Goal: Navigation & Orientation: Find specific page/section

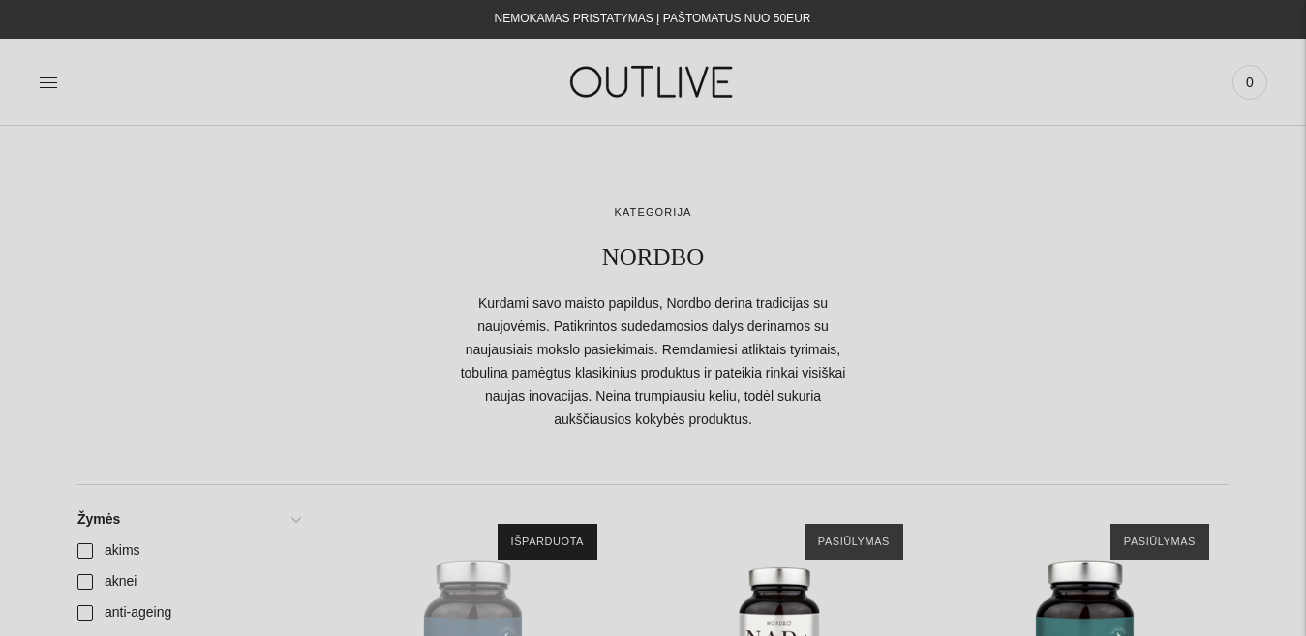
click at [680, 72] on img at bounding box center [653, 81] width 242 height 67
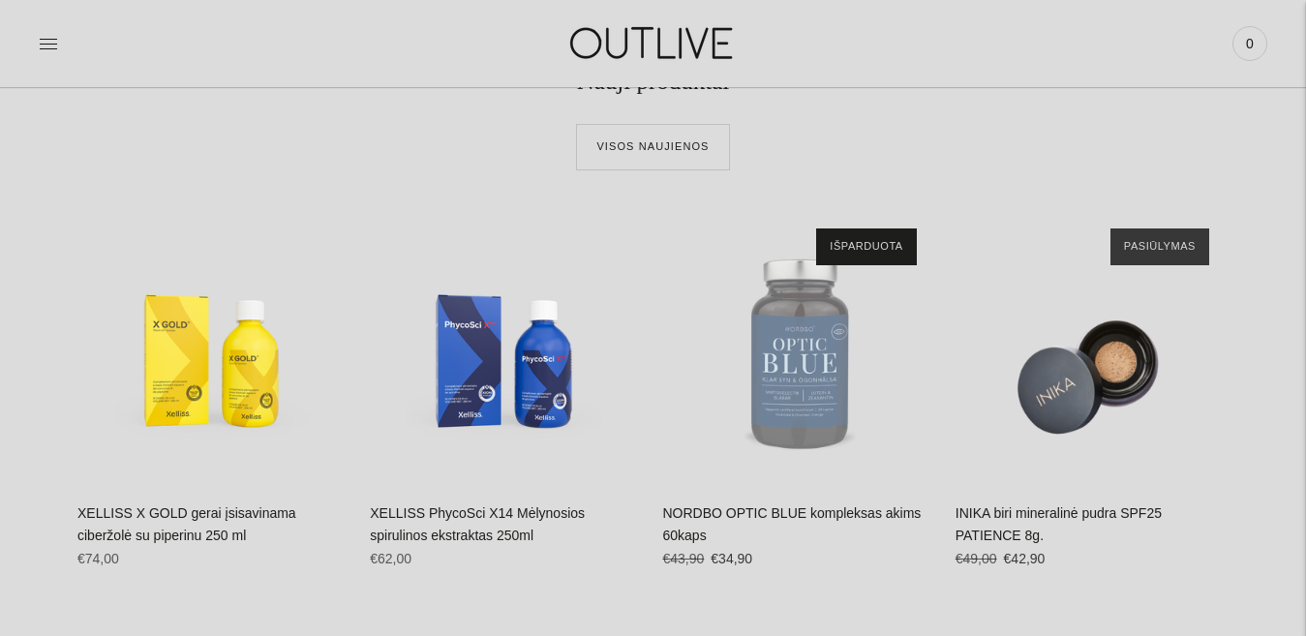
scroll to position [722, 0]
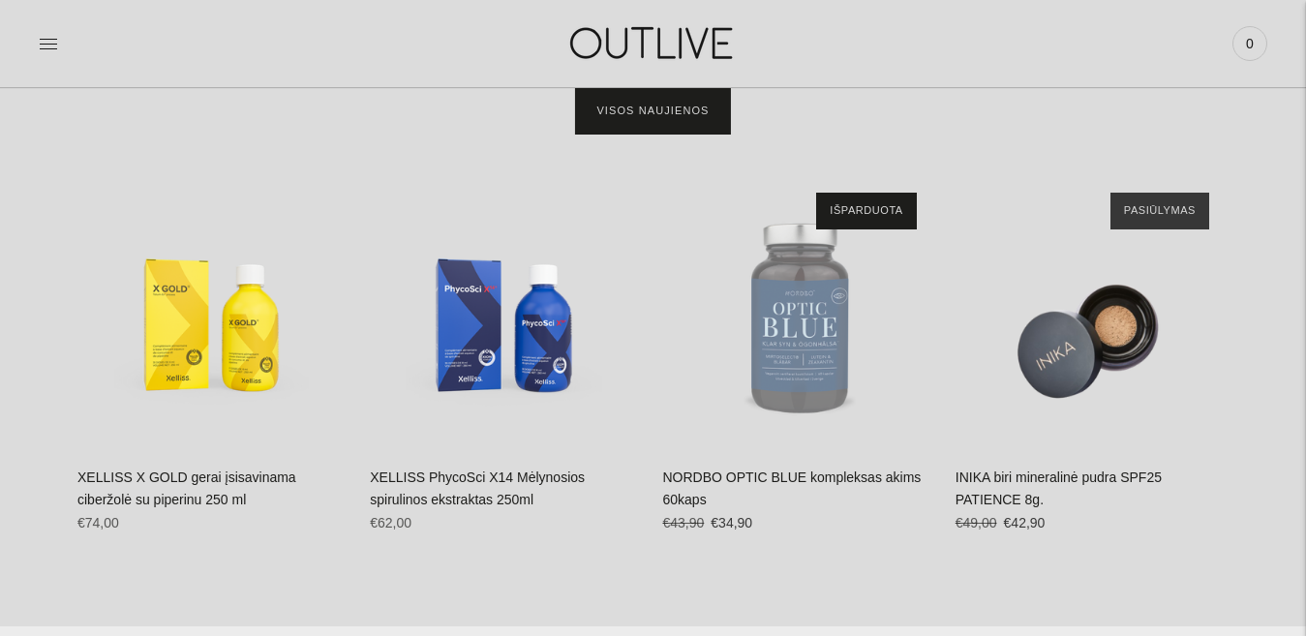
click at [680, 135] on link "Visos naujienos" at bounding box center [652, 111] width 153 height 46
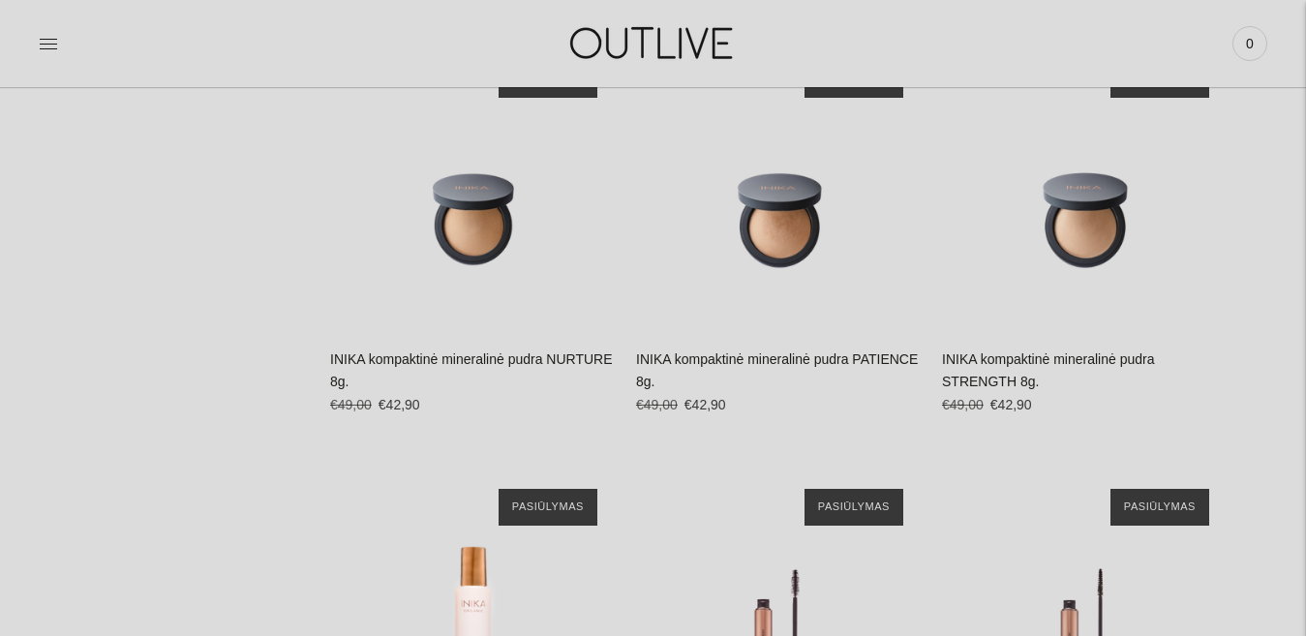
scroll to position [6122, 0]
